Goal: Use online tool/utility: Utilize a website feature to perform a specific function

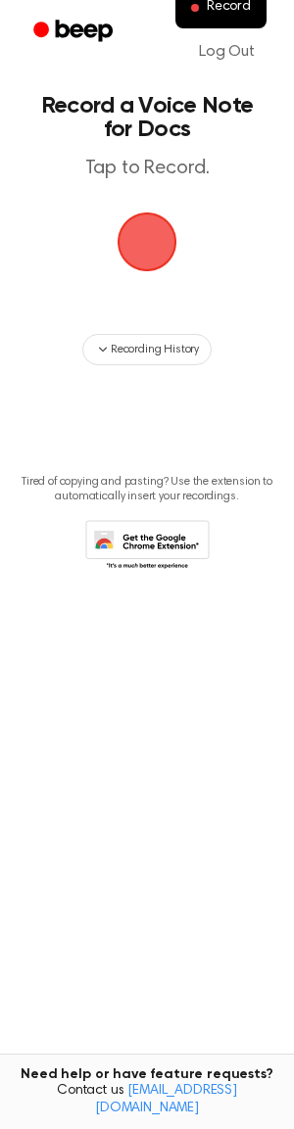
click at [156, 244] on span "button" at bounding box center [146, 241] width 55 height 55
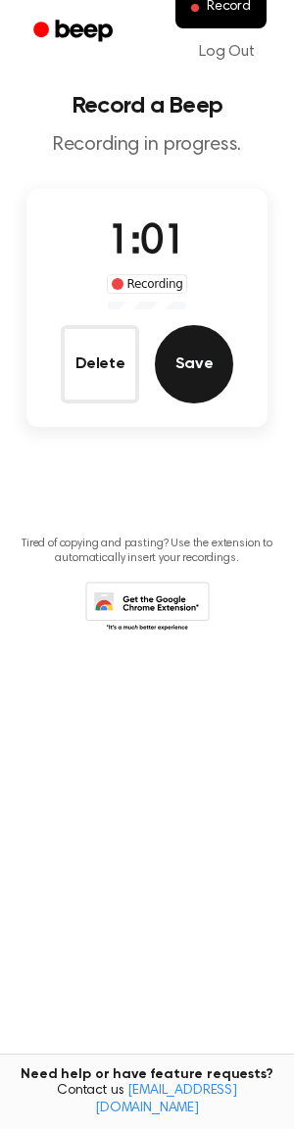
click at [193, 374] on button "Save" at bounding box center [194, 364] width 78 height 78
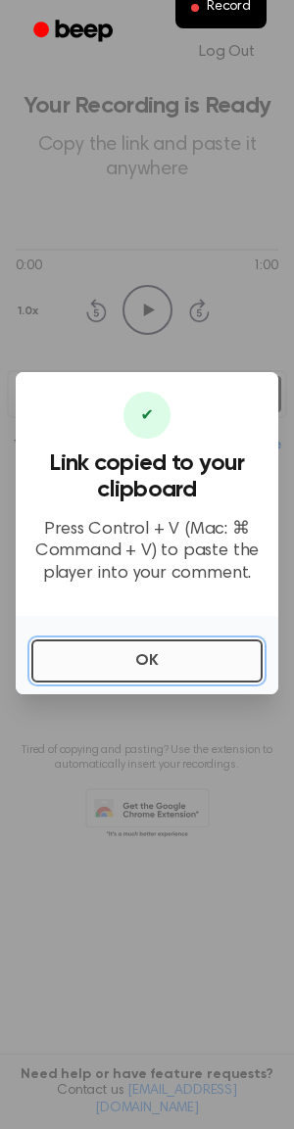
click at [162, 659] on button "OK" at bounding box center [146, 660] width 231 height 43
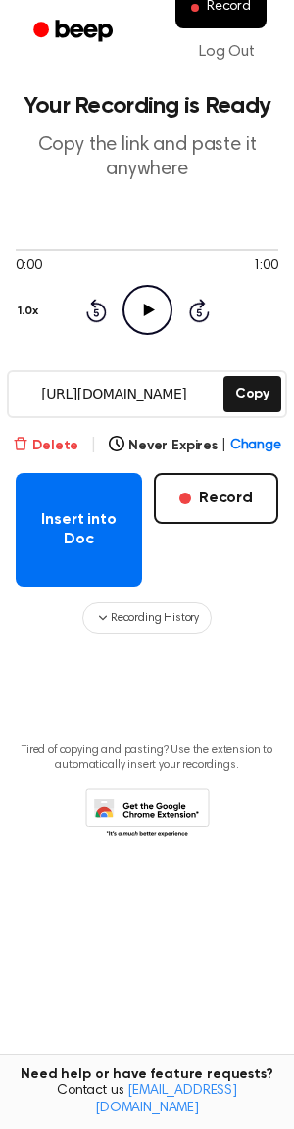
click at [62, 439] on button "Delete" at bounding box center [46, 446] width 66 height 21
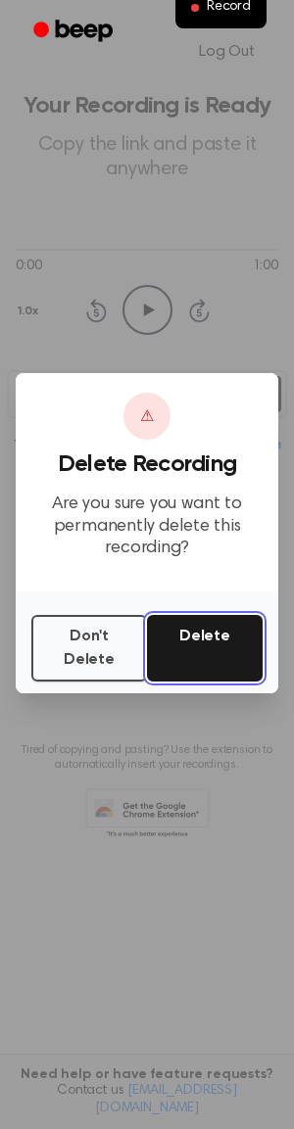
click at [205, 646] on button "Delete" at bounding box center [205, 648] width 116 height 67
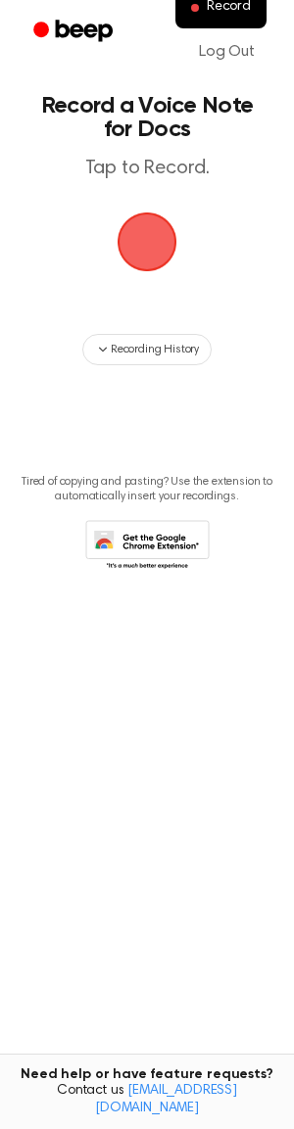
click at [149, 241] on span "button" at bounding box center [146, 241] width 55 height 55
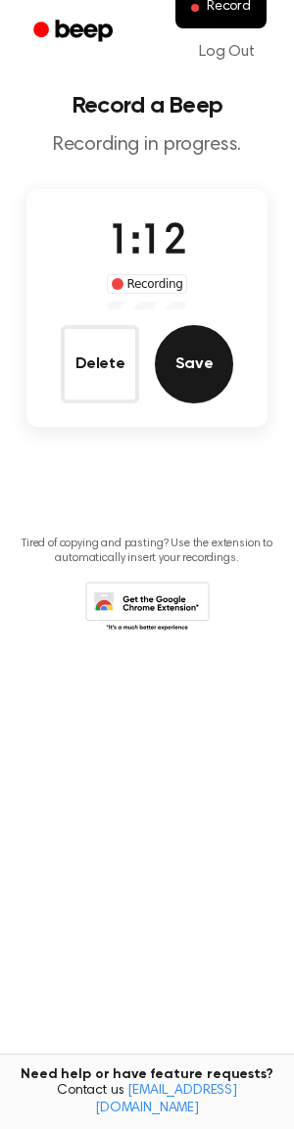
click at [208, 363] on button "Save" at bounding box center [194, 364] width 78 height 78
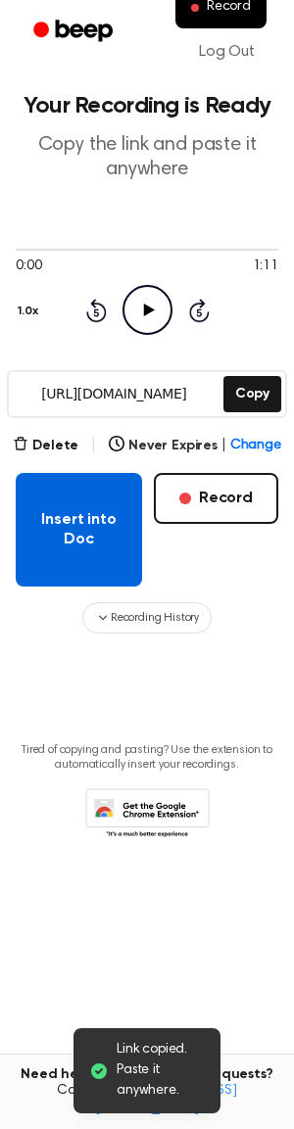
click at [70, 514] on button "Insert into Doc" at bounding box center [79, 530] width 126 height 114
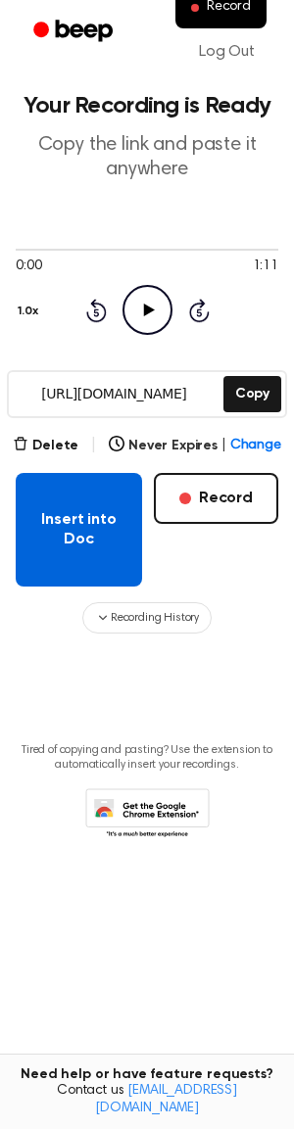
click at [69, 514] on button "Insert into Doc" at bounding box center [79, 530] width 126 height 114
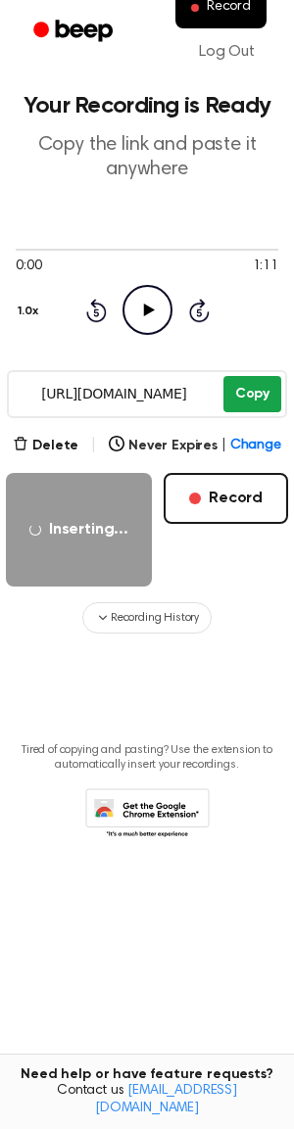
click at [259, 405] on button "Copy" at bounding box center [252, 394] width 58 height 36
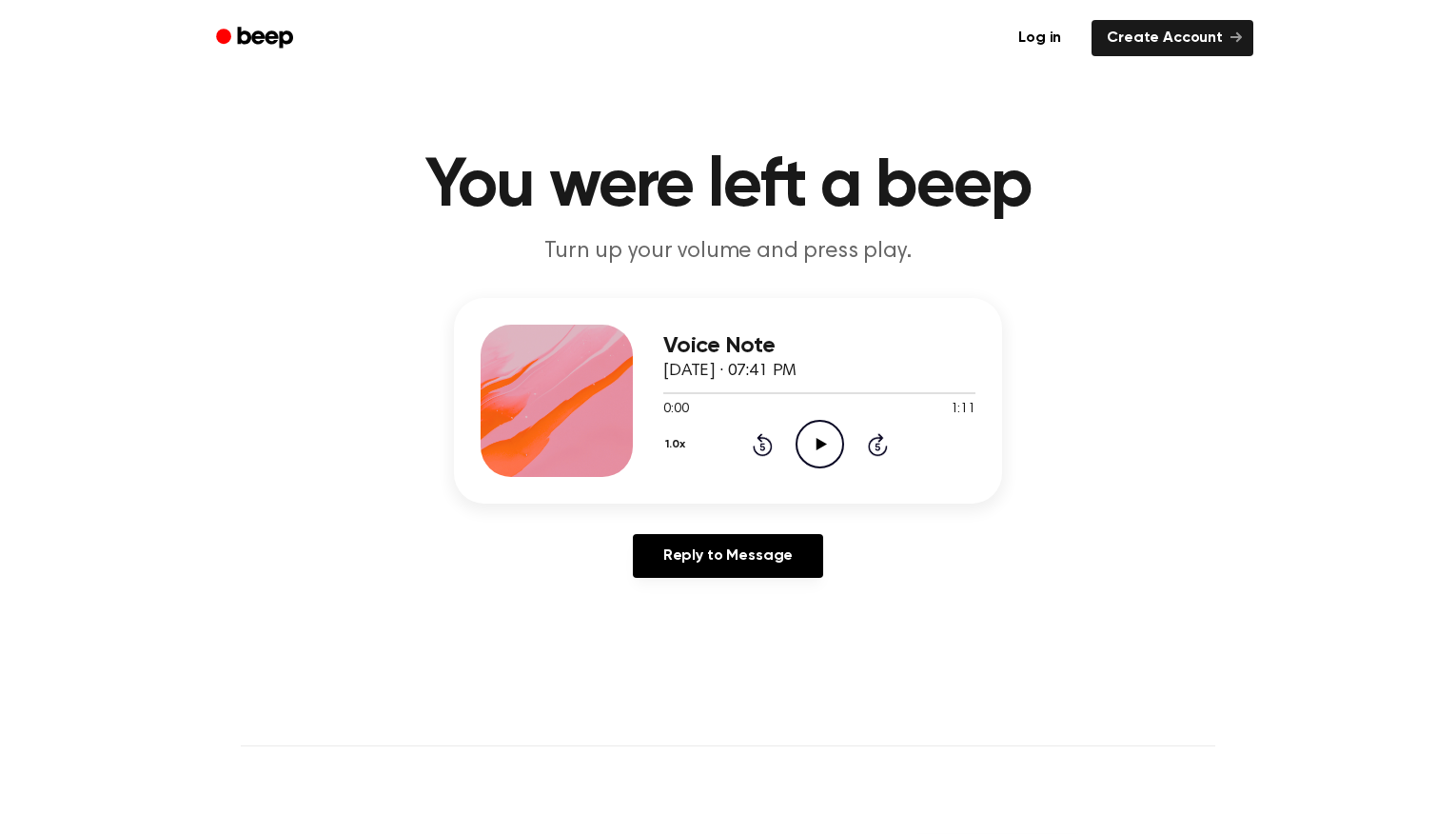
click at [824, 450] on icon "Play Audio" at bounding box center [820, 444] width 49 height 49
